Goal: Information Seeking & Learning: Check status

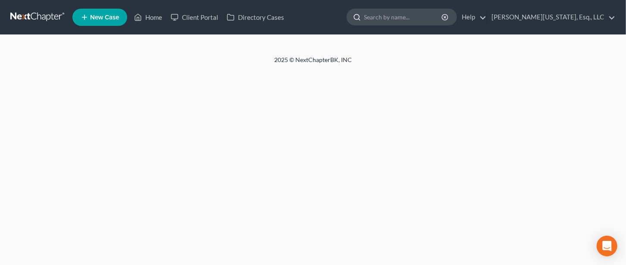
click at [407, 19] on input "search" at bounding box center [403, 17] width 79 height 16
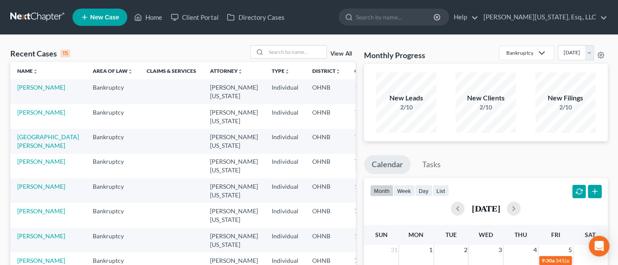
click at [345, 54] on link "View All" at bounding box center [341, 54] width 22 height 6
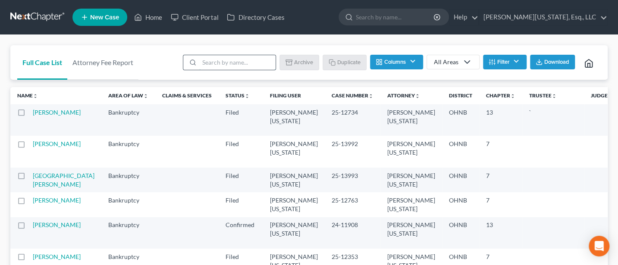
click at [229, 62] on input "search" at bounding box center [237, 62] width 76 height 15
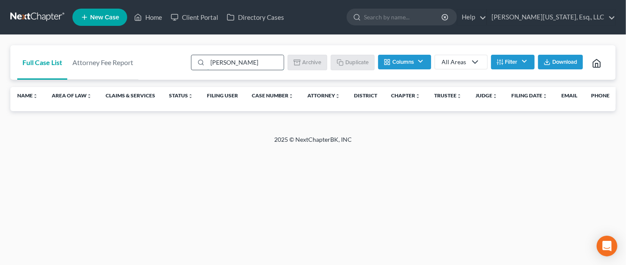
type input "[PERSON_NAME]"
drag, startPoint x: 248, startPoint y: 62, endPoint x: 196, endPoint y: 62, distance: 52.2
click at [196, 62] on div "[PERSON_NAME]" at bounding box center [237, 63] width 93 height 16
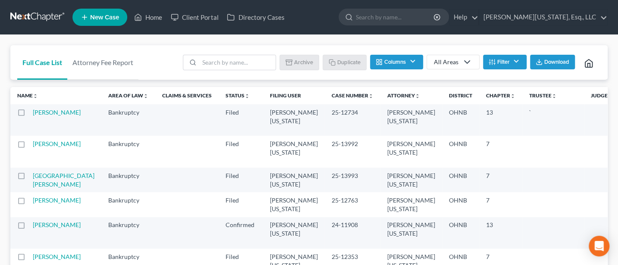
click at [516, 59] on button "Filter" at bounding box center [505, 62] width 44 height 15
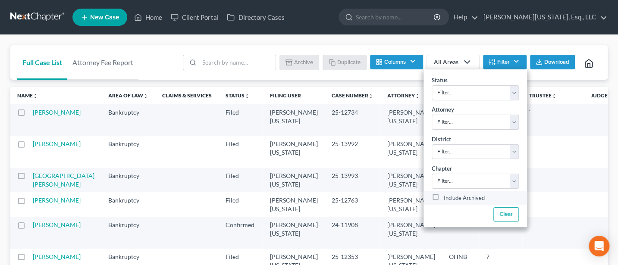
click at [444, 196] on label "Include Archived" at bounding box center [464, 198] width 41 height 10
click at [447, 196] on input "Include Archived" at bounding box center [450, 196] width 6 height 6
checkbox input "true"
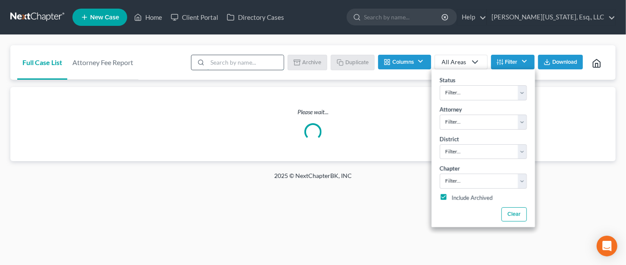
click at [225, 63] on input "search" at bounding box center [245, 62] width 76 height 15
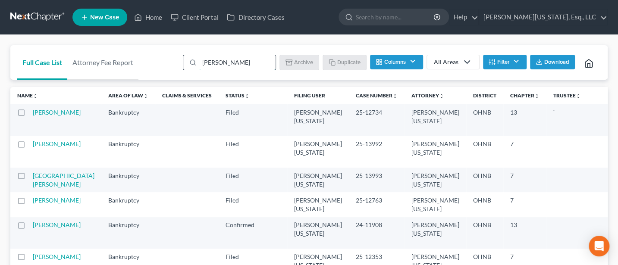
type input "[PERSON_NAME]"
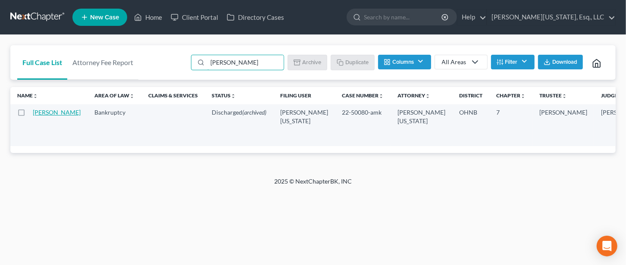
click at [47, 116] on link "[PERSON_NAME]" at bounding box center [57, 112] width 48 height 7
select select "6"
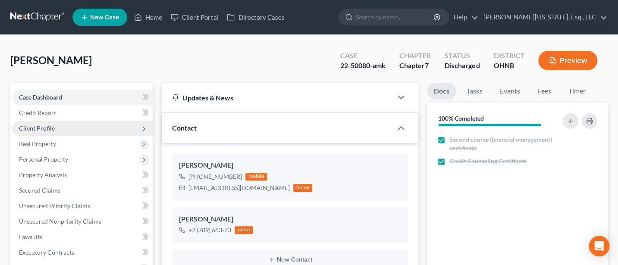
click at [45, 126] on span "Client Profile" at bounding box center [37, 128] width 36 height 7
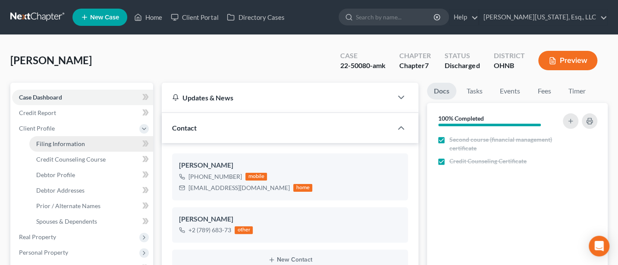
click at [52, 142] on span "Filing Information" at bounding box center [60, 143] width 49 height 7
select select "1"
select select "0"
select select "61"
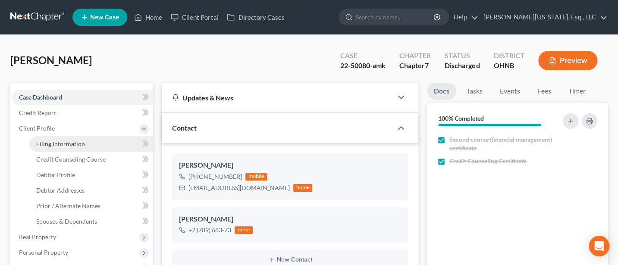
select select "0"
select select "36"
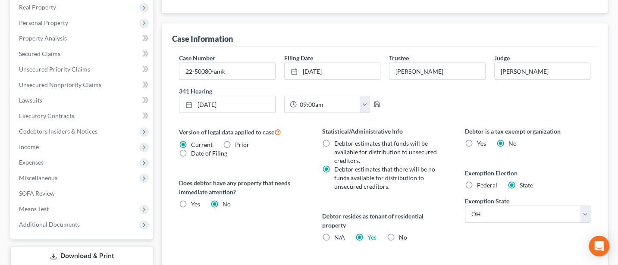
scroll to position [115, 0]
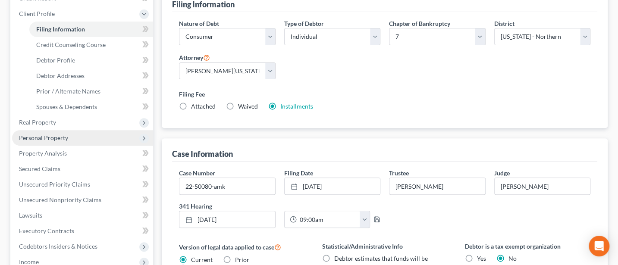
click at [52, 137] on span "Personal Property" at bounding box center [43, 137] width 49 height 7
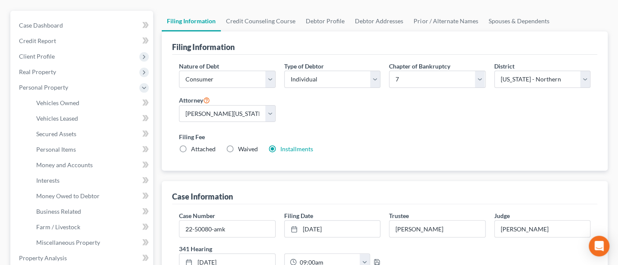
scroll to position [0, 0]
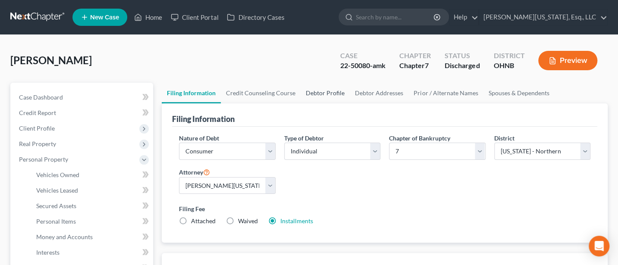
click at [320, 92] on link "Debtor Profile" at bounding box center [324, 93] width 49 height 21
select select "0"
select select "4"
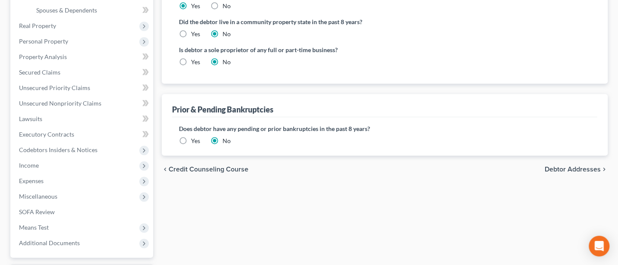
scroll to position [230, 0]
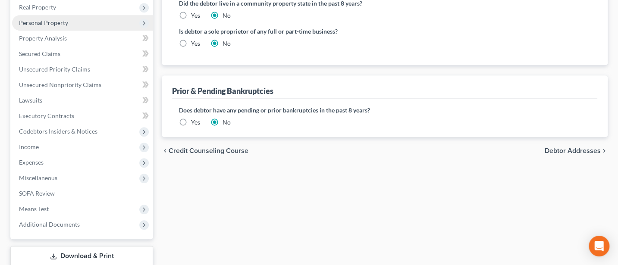
click at [42, 16] on span "Personal Property" at bounding box center [82, 23] width 141 height 16
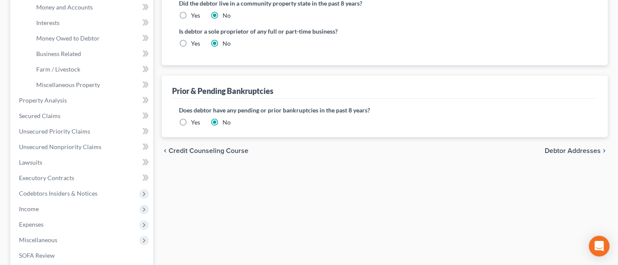
scroll to position [137, 0]
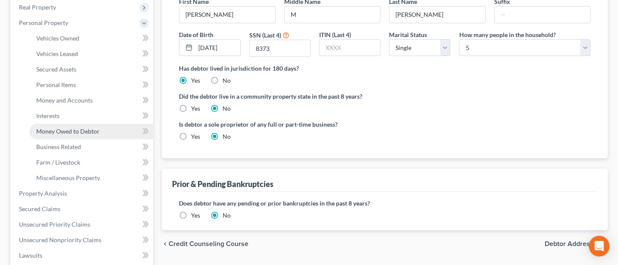
click at [55, 126] on link "Money Owed to Debtor" at bounding box center [91, 132] width 124 height 16
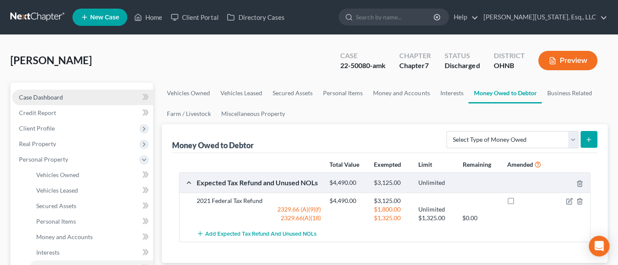
click at [49, 94] on span "Case Dashboard" at bounding box center [41, 97] width 44 height 7
select select "4"
select select "6"
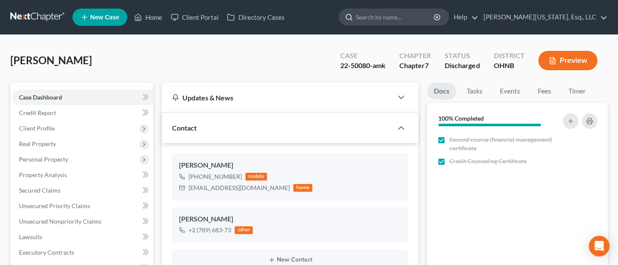
click at [394, 17] on input "search" at bounding box center [395, 17] width 79 height 16
type input "[PERSON_NAME]"
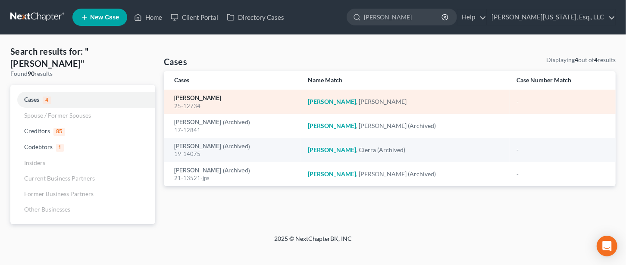
click at [201, 97] on link "[PERSON_NAME]" at bounding box center [197, 98] width 47 height 6
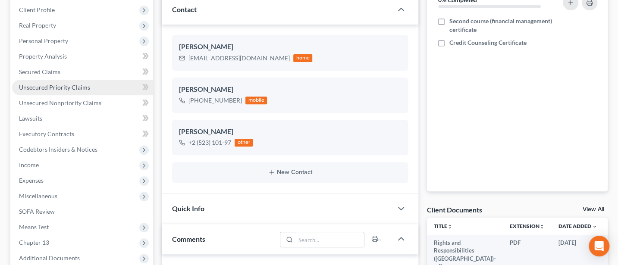
scroll to position [230, 0]
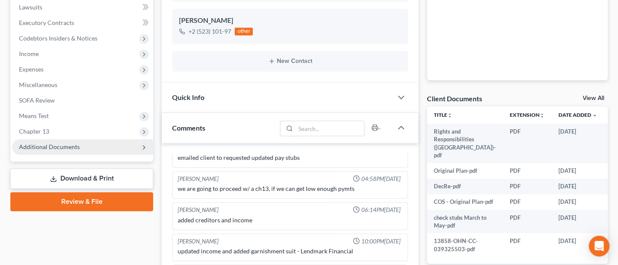
click at [33, 145] on span "Additional Documents" at bounding box center [49, 146] width 61 height 7
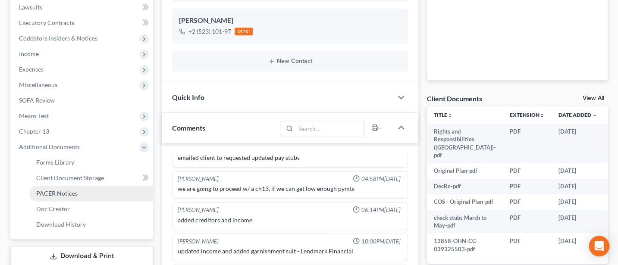
click at [56, 193] on span "PACER Notices" at bounding box center [56, 193] width 41 height 7
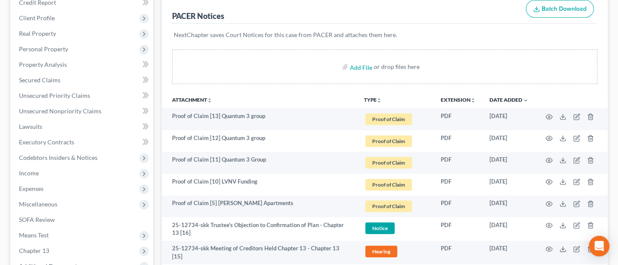
scroll to position [115, 0]
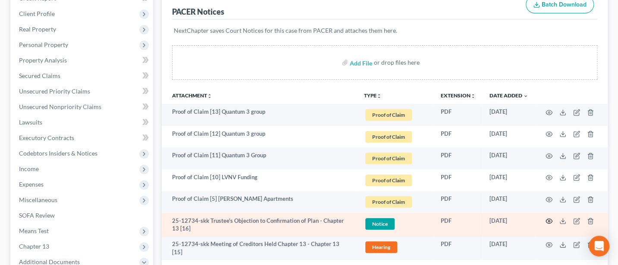
click at [549, 220] on icon "button" at bounding box center [548, 221] width 7 height 7
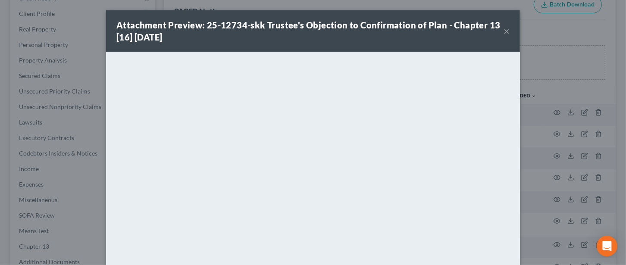
click at [504, 31] on button "×" at bounding box center [507, 31] width 6 height 10
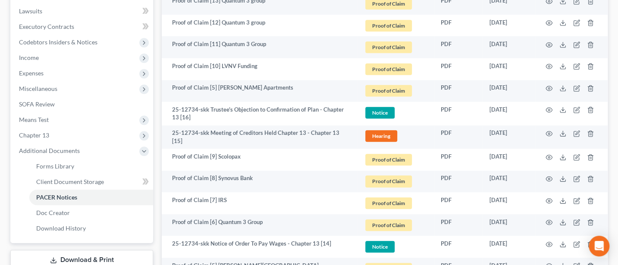
scroll to position [230, 0]
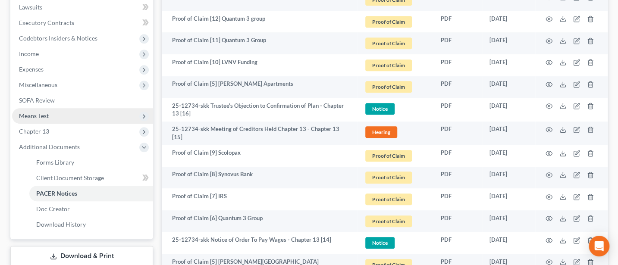
click at [40, 114] on span "Means Test" at bounding box center [34, 115] width 30 height 7
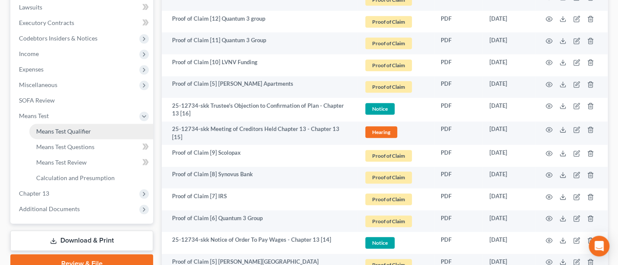
click at [68, 128] on span "Means Test Qualifier" at bounding box center [63, 131] width 55 height 7
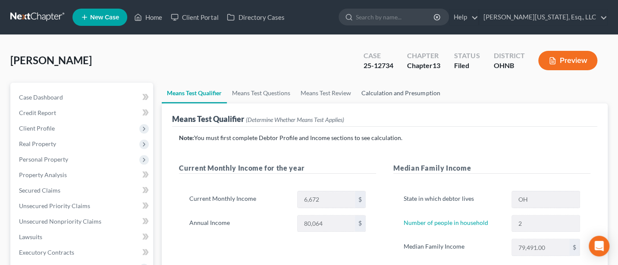
click at [406, 91] on link "Calculation and Presumption" at bounding box center [400, 93] width 89 height 21
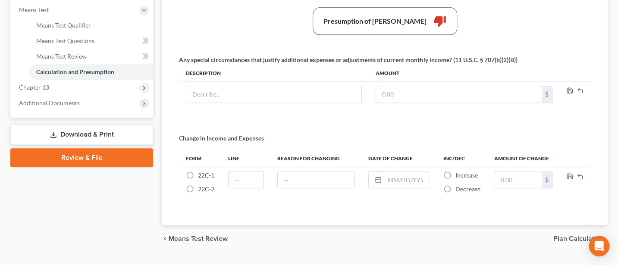
scroll to position [345, 0]
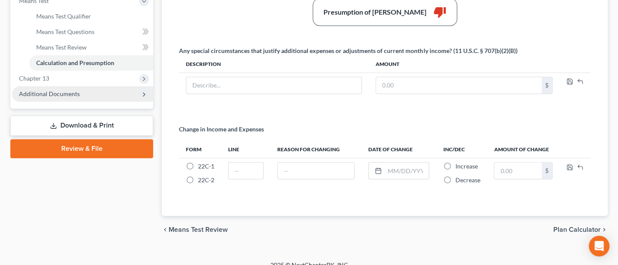
click at [58, 91] on span "Additional Documents" at bounding box center [49, 93] width 61 height 7
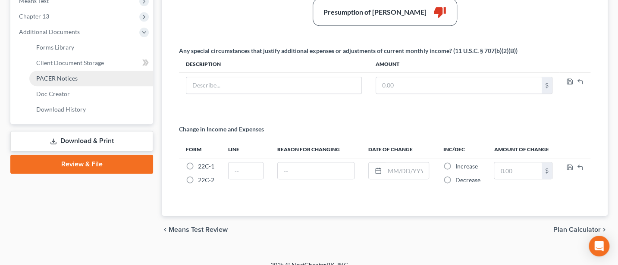
click at [69, 78] on span "PACER Notices" at bounding box center [56, 78] width 41 height 7
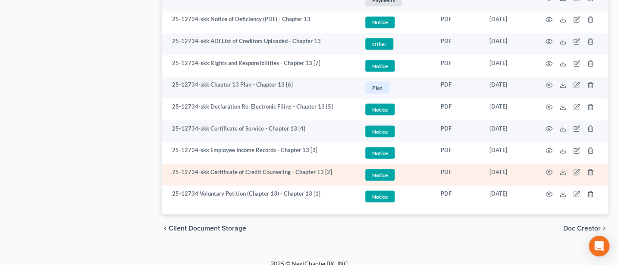
scroll to position [811, 0]
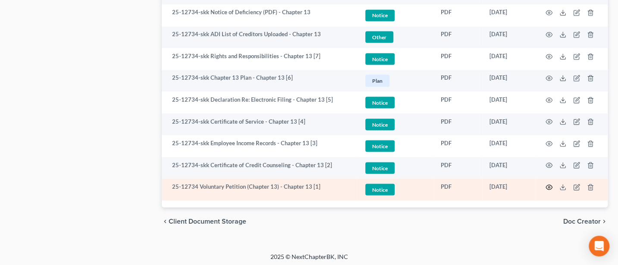
click at [548, 184] on icon "button" at bounding box center [548, 187] width 7 height 7
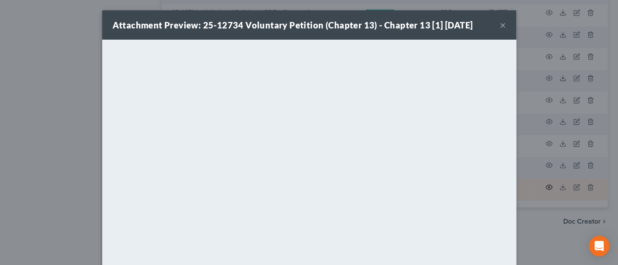
scroll to position [807, 0]
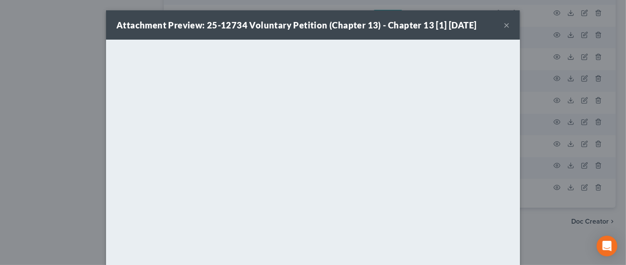
click at [504, 26] on button "×" at bounding box center [507, 25] width 6 height 10
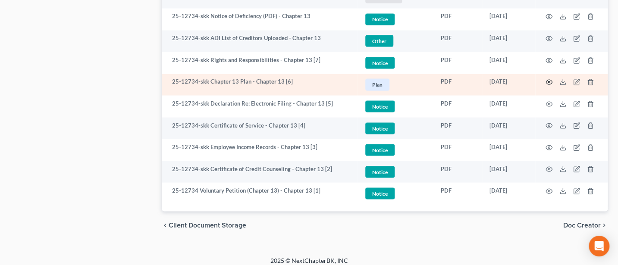
click at [550, 78] on icon "button" at bounding box center [548, 81] width 7 height 7
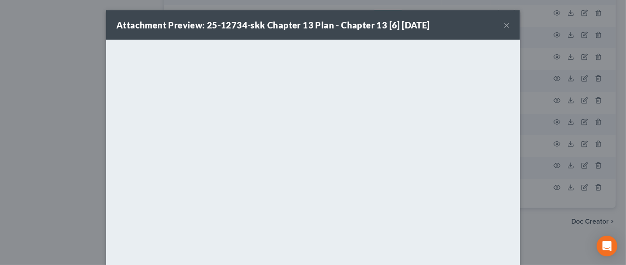
click at [504, 22] on button "×" at bounding box center [507, 25] width 6 height 10
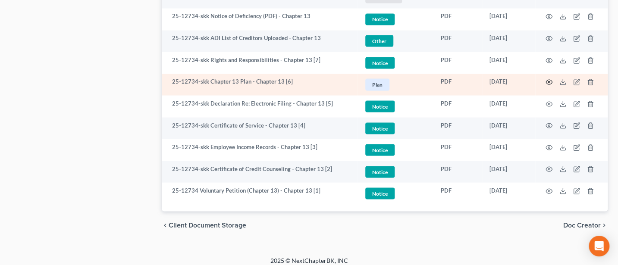
click at [547, 78] on icon "button" at bounding box center [548, 81] width 7 height 7
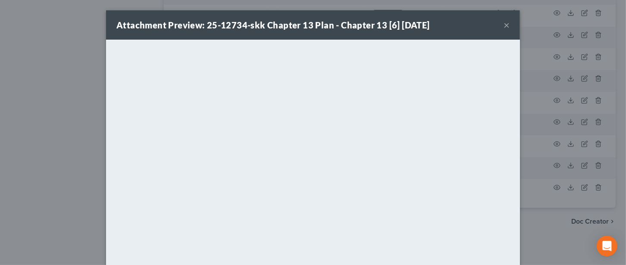
click at [504, 24] on button "×" at bounding box center [507, 25] width 6 height 10
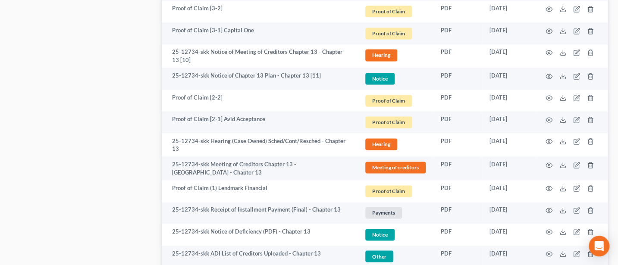
scroll to position [578, 0]
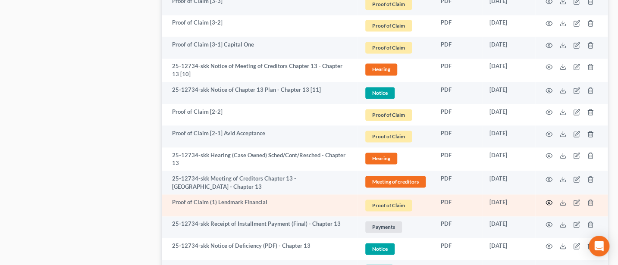
click at [549, 199] on icon "button" at bounding box center [548, 202] width 7 height 7
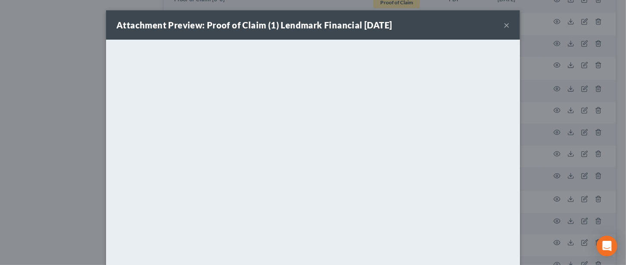
click at [504, 22] on button "×" at bounding box center [507, 25] width 6 height 10
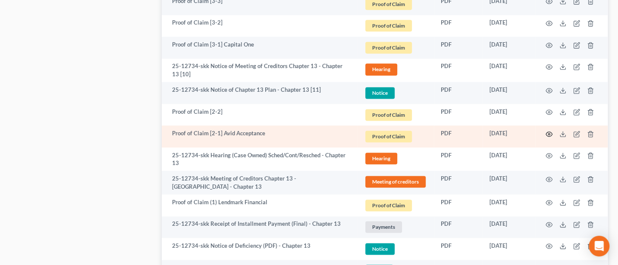
click at [549, 131] on icon "button" at bounding box center [548, 134] width 7 height 7
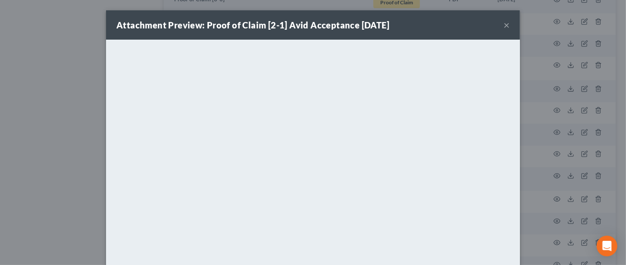
click at [504, 23] on button "×" at bounding box center [507, 25] width 6 height 10
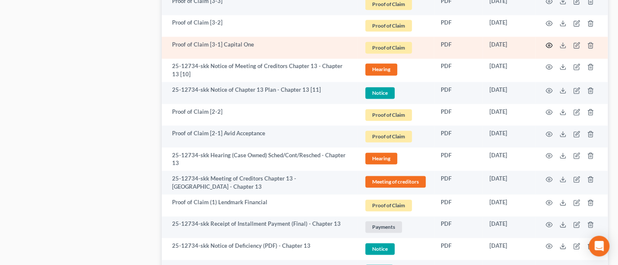
click at [550, 42] on icon "button" at bounding box center [548, 45] width 7 height 7
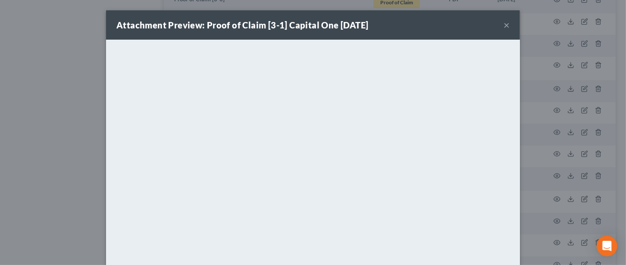
click at [504, 23] on button "×" at bounding box center [507, 25] width 6 height 10
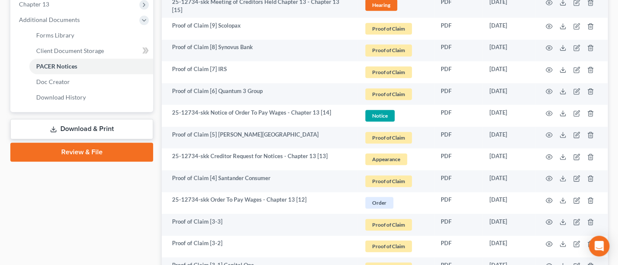
scroll to position [347, 0]
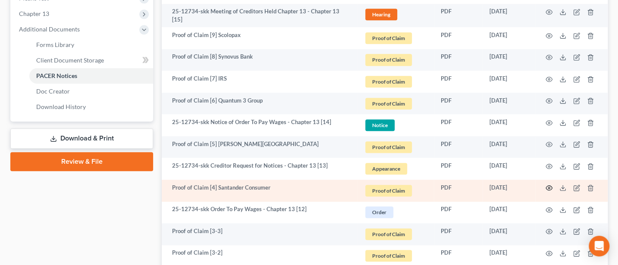
click at [549, 185] on icon "button" at bounding box center [548, 188] width 7 height 7
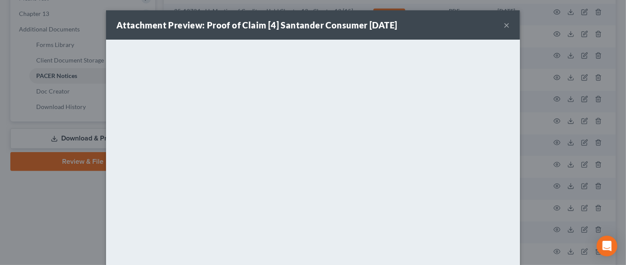
click at [504, 25] on button "×" at bounding box center [507, 25] width 6 height 10
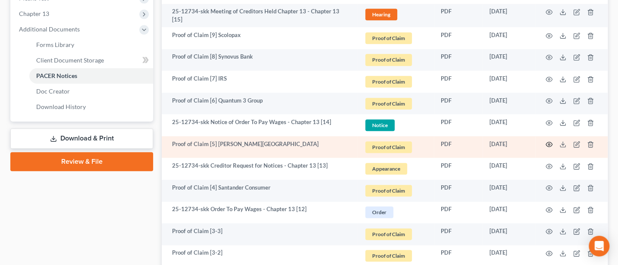
click at [547, 143] on icon "button" at bounding box center [549, 144] width 6 height 5
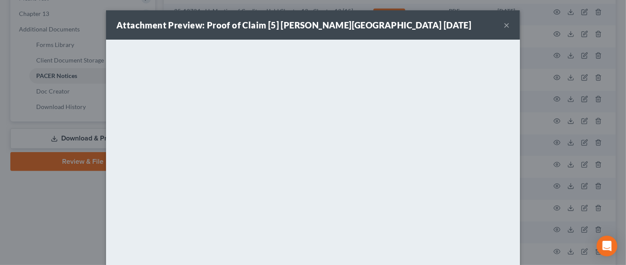
click at [504, 26] on button "×" at bounding box center [507, 25] width 6 height 10
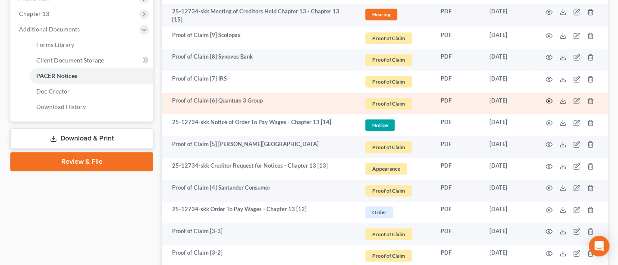
click at [546, 97] on icon "button" at bounding box center [548, 100] width 7 height 7
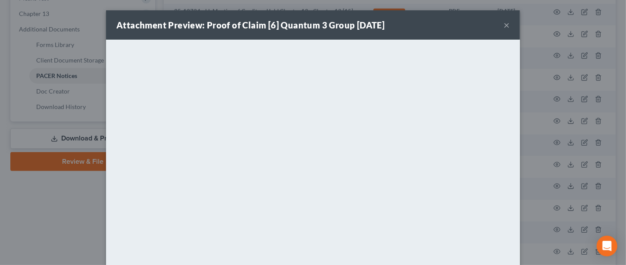
click at [504, 24] on button "×" at bounding box center [507, 25] width 6 height 10
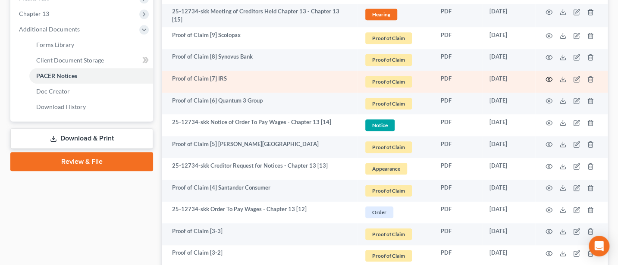
click at [548, 78] on circle "button" at bounding box center [549, 79] width 2 height 2
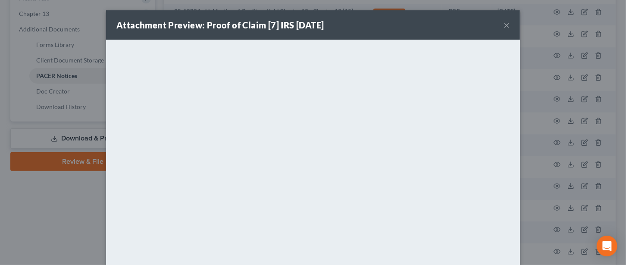
click at [504, 28] on button "×" at bounding box center [507, 25] width 6 height 10
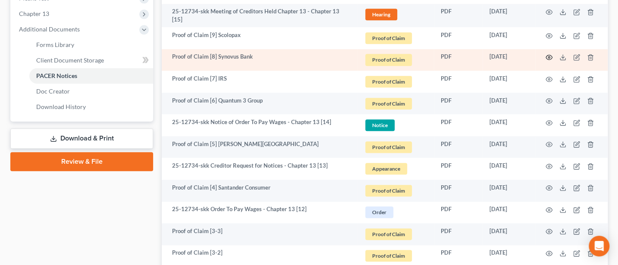
click at [547, 54] on icon "button" at bounding box center [548, 57] width 7 height 7
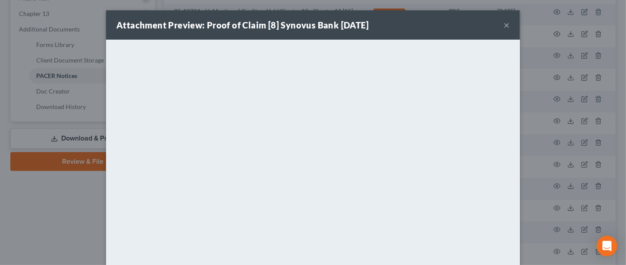
click at [504, 20] on button "×" at bounding box center [507, 25] width 6 height 10
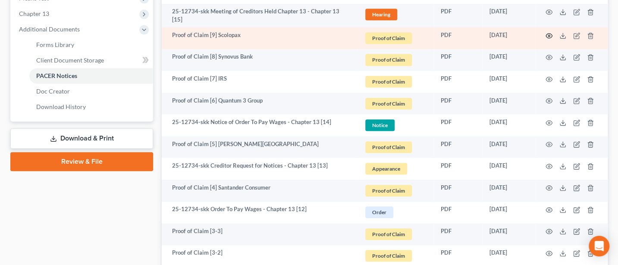
click at [549, 35] on circle "button" at bounding box center [549, 36] width 2 height 2
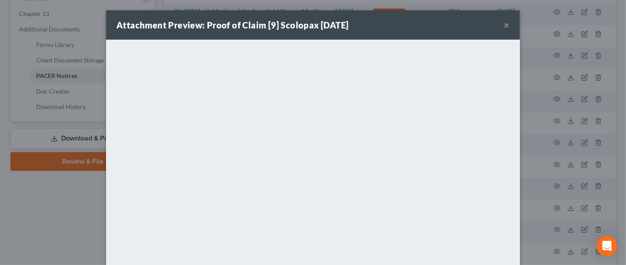
click at [504, 24] on button "×" at bounding box center [507, 25] width 6 height 10
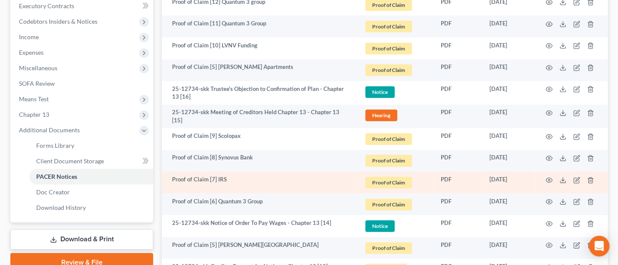
scroll to position [233, 0]
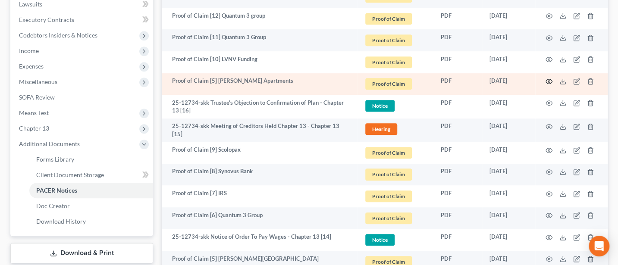
click at [551, 80] on icon "button" at bounding box center [548, 81] width 7 height 7
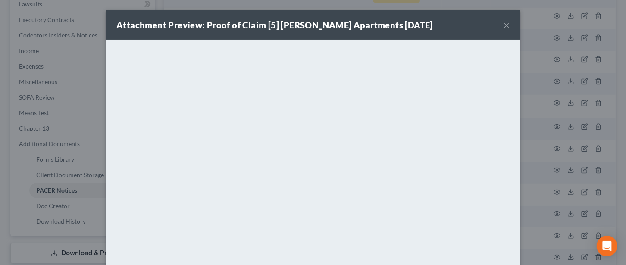
click at [504, 25] on button "×" at bounding box center [507, 25] width 6 height 10
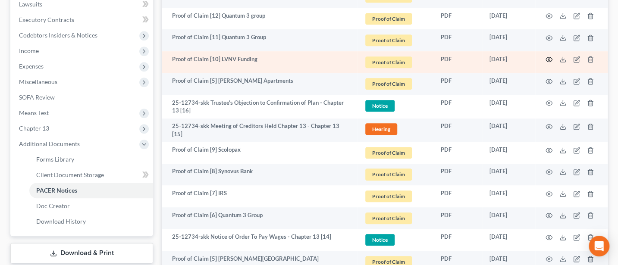
click at [548, 59] on circle "button" at bounding box center [549, 60] width 2 height 2
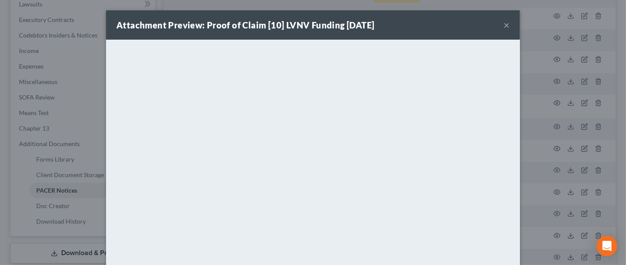
click at [504, 23] on button "×" at bounding box center [507, 25] width 6 height 10
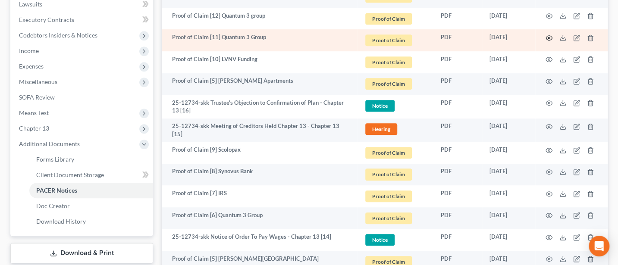
click at [549, 36] on icon "button" at bounding box center [548, 37] width 7 height 7
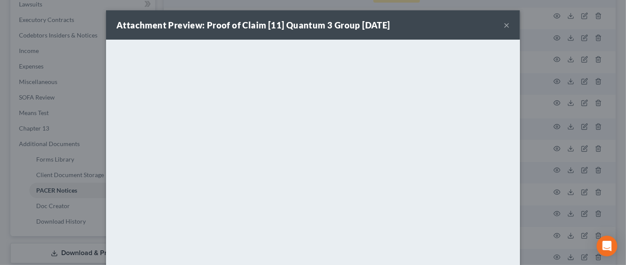
click at [504, 27] on button "×" at bounding box center [507, 25] width 6 height 10
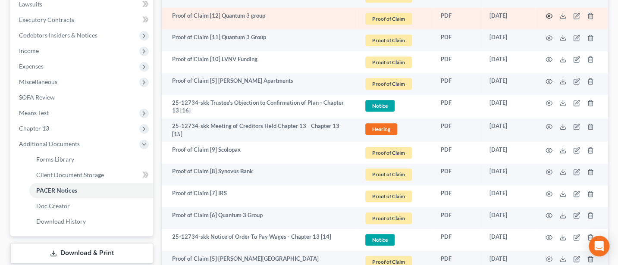
click at [550, 14] on icon "button" at bounding box center [548, 16] width 7 height 7
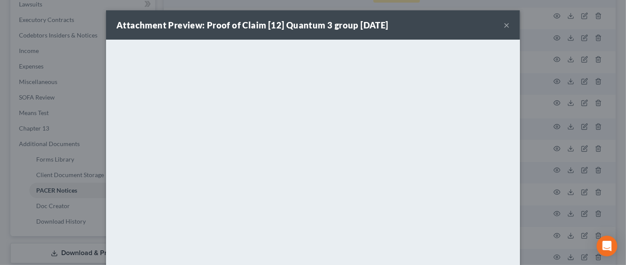
click at [504, 24] on button "×" at bounding box center [507, 25] width 6 height 10
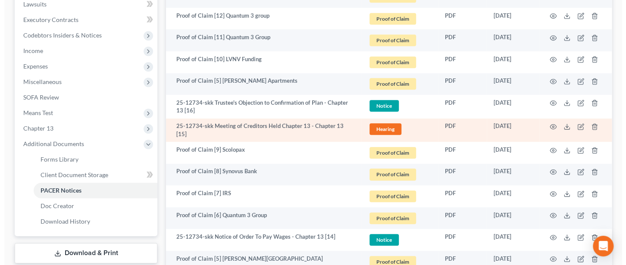
scroll to position [118, 0]
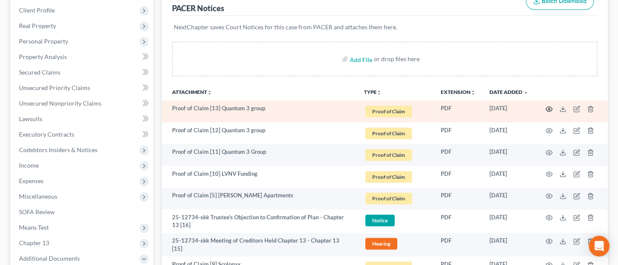
click at [548, 108] on circle "button" at bounding box center [549, 109] width 2 height 2
